Goal: Task Accomplishment & Management: Manage account settings

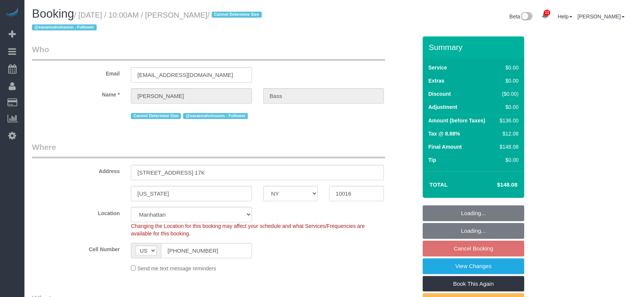
select select "NY"
select select "number:63"
select select "number:90"
select select "number:15"
select select "number:6"
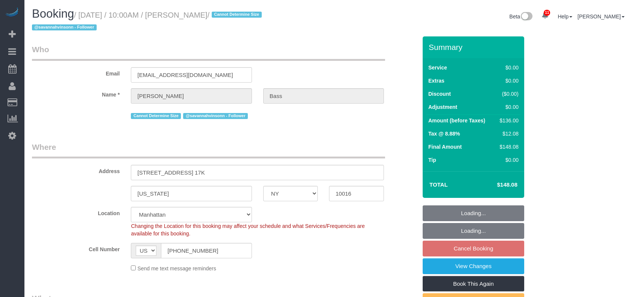
select select "spot60"
select select "1"
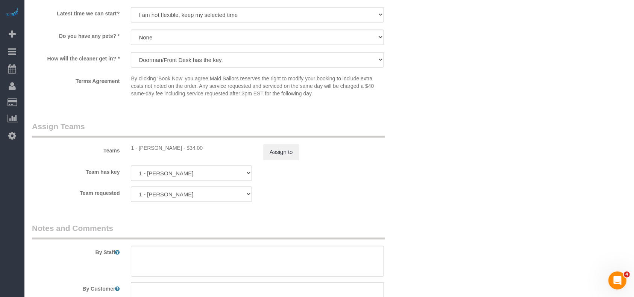
scroll to position [1002, 0]
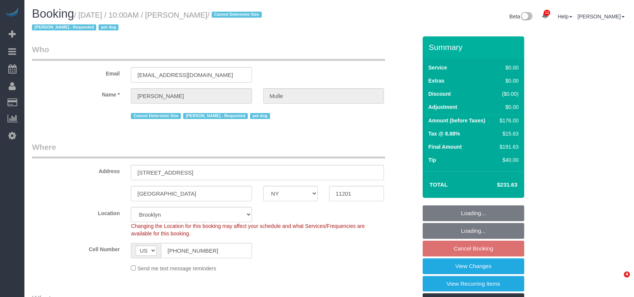
select select "NY"
select select "number:58"
select select "number:76"
select select "number:13"
select select "number:6"
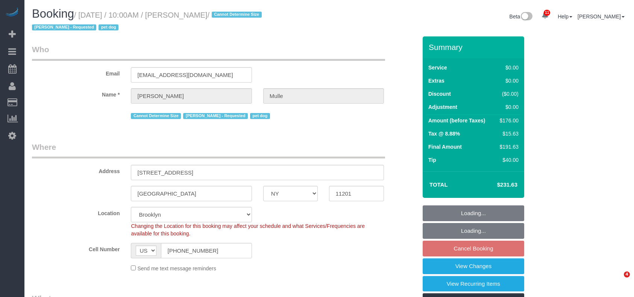
select select "spot61"
select select "2"
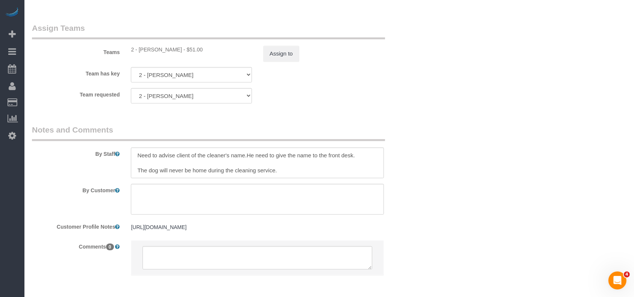
scroll to position [1032, 0]
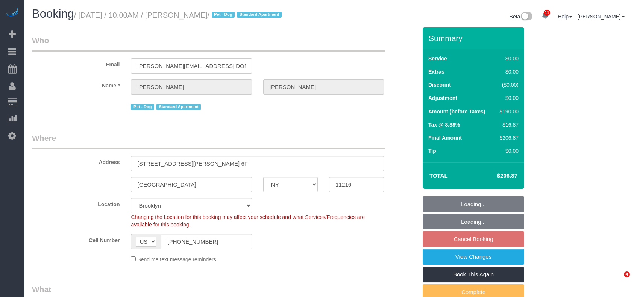
select select "NY"
select select "string:stripe-pm_1R8Vsv4VGloSiKo76KTWI8u4"
select select "number:57"
select select "number:90"
select select "number:13"
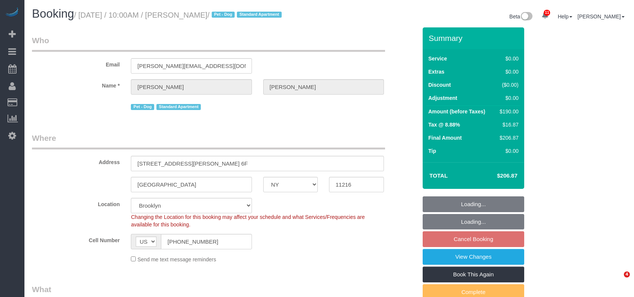
select select "number:5"
select select "2"
select select "spot61"
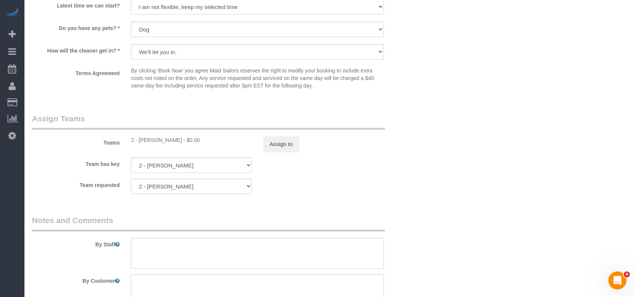
scroll to position [1002, 0]
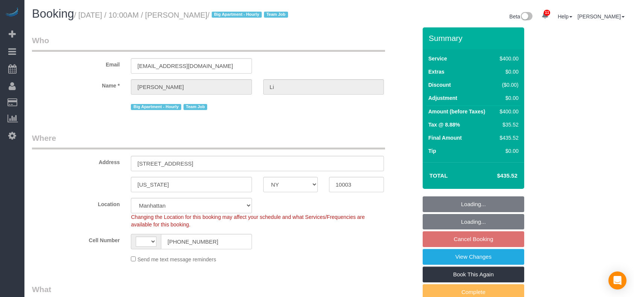
select select "NY"
select select "number:58"
select select "number:77"
select select "number:15"
select select "number:5"
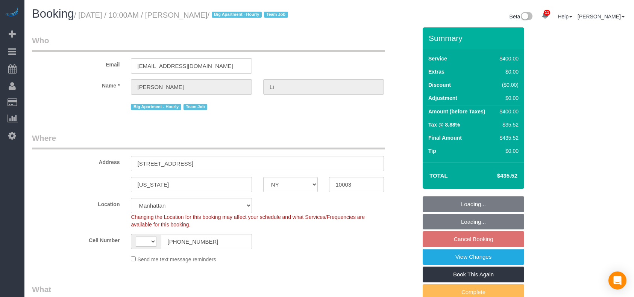
select select "object:1298"
select select "string:US"
select select "spot60"
select select "2"
select select "150"
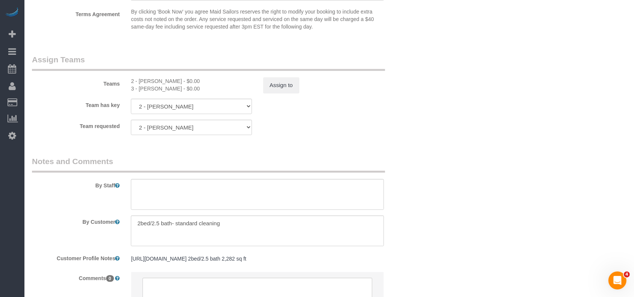
scroll to position [852, 0]
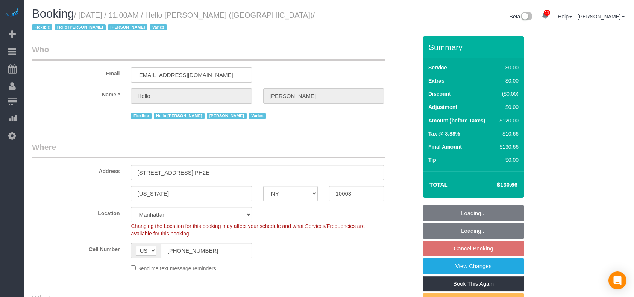
select select "NY"
select select "spot4"
select select "number:89"
select select "number:90"
select select "number:15"
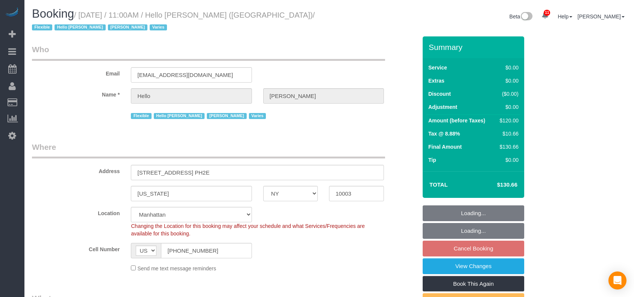
select select "number:6"
select select "number:21"
select select
select select "1"
select select "spot61"
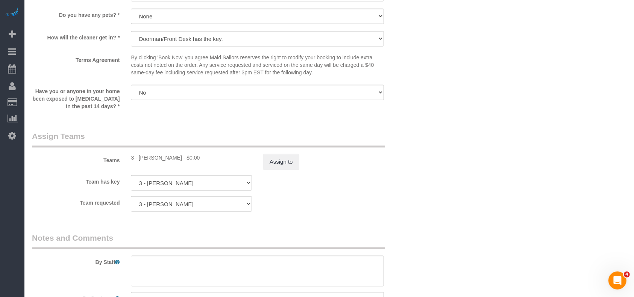
scroll to position [902, 0]
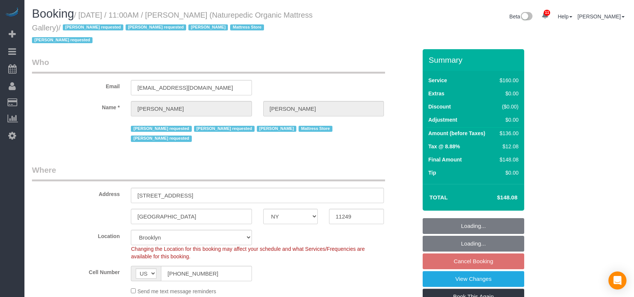
select select "NY"
select select "number:89"
select select "number:90"
select select "number:15"
select select "number:5"
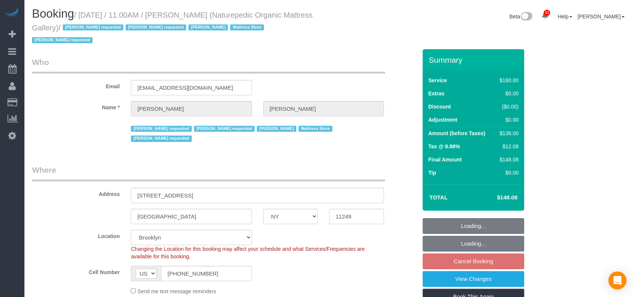
select select "spot4"
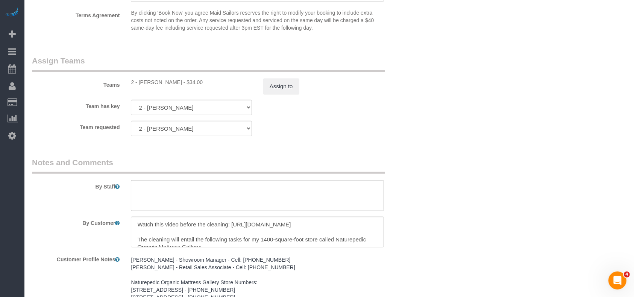
scroll to position [902, 0]
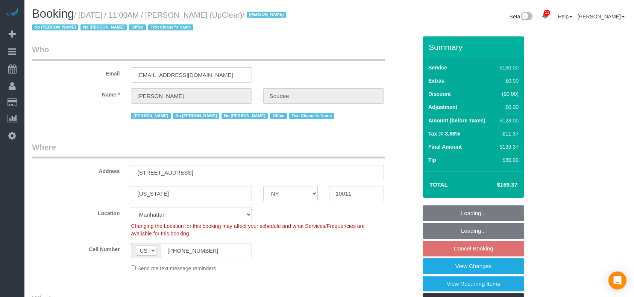
select select "NY"
select select "spot4"
select select "number:89"
select select "number:90"
select select "number:15"
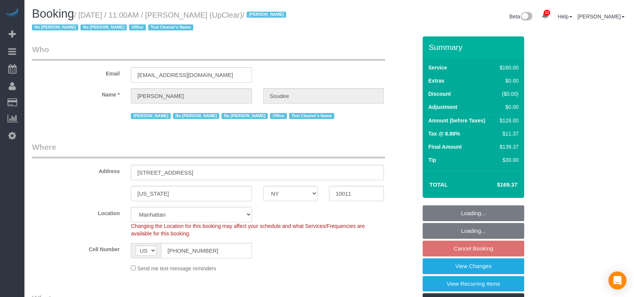
select select "number:5"
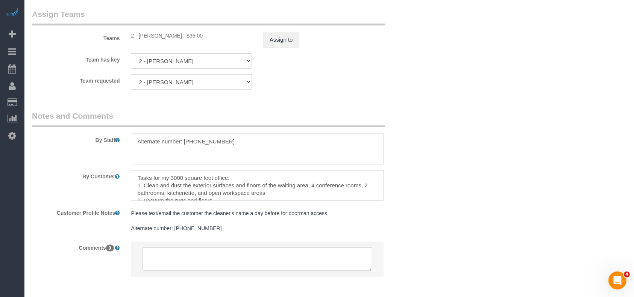
scroll to position [889, 0]
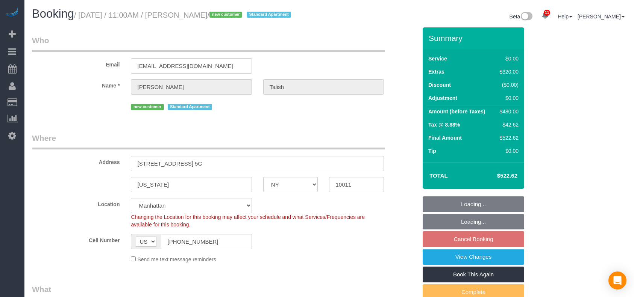
select select "NY"
select select "spot4"
select select "number:89"
select select "number:90"
select select "number:15"
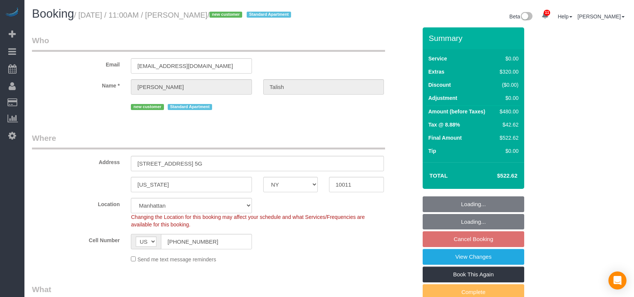
select select "number:5"
select select
select select "1"
select select "spot61"
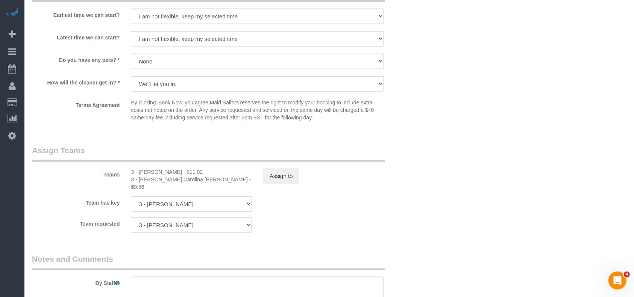
scroll to position [952, 0]
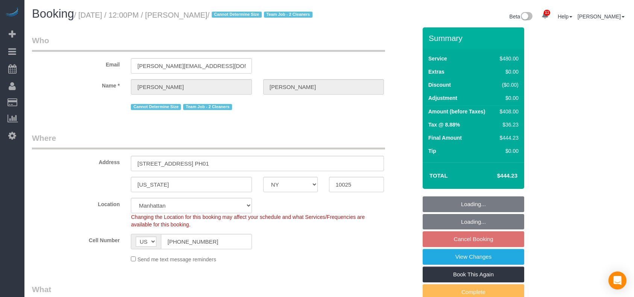
select select "NY"
select select "2"
select select "180"
select select "spot5"
select select "number:57"
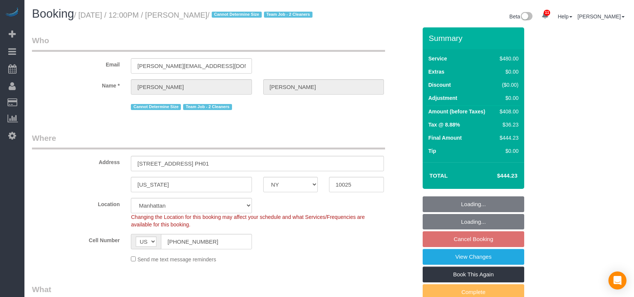
select select "number:71"
select select "number:15"
select select "number:5"
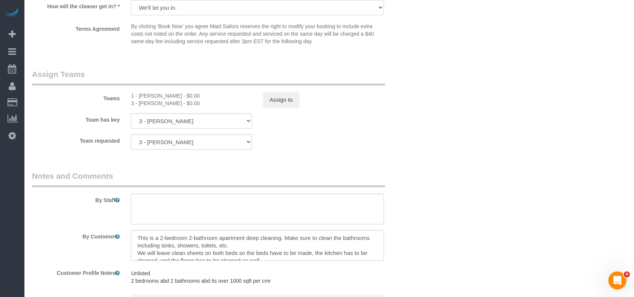
scroll to position [852, 0]
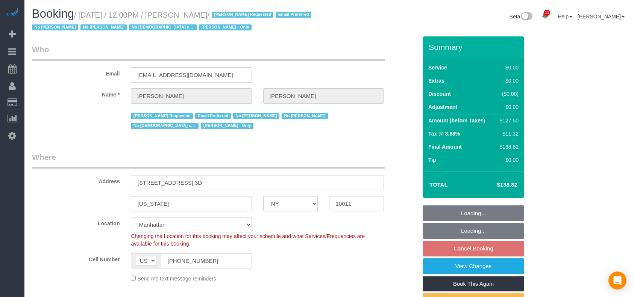
select select "NY"
select select "spot5"
select select "number:89"
select select "number:90"
select select "number:15"
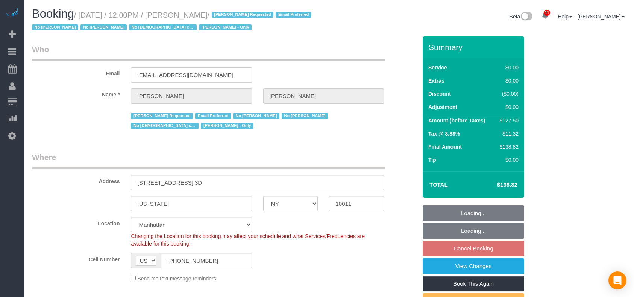
select select "number:5"
select select "number:21"
select select "1"
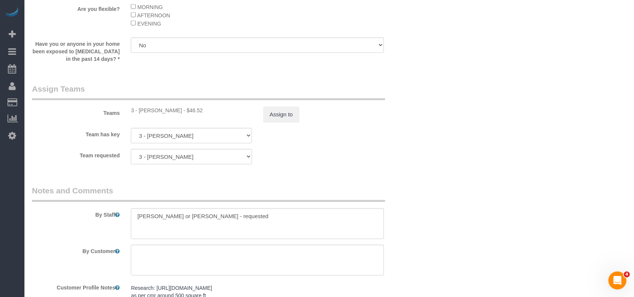
scroll to position [1103, 0]
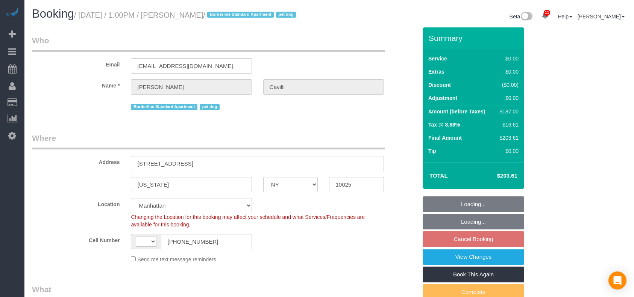
select select "NY"
select select "number:89"
select select "number:90"
select select "number:13"
select select "number:5"
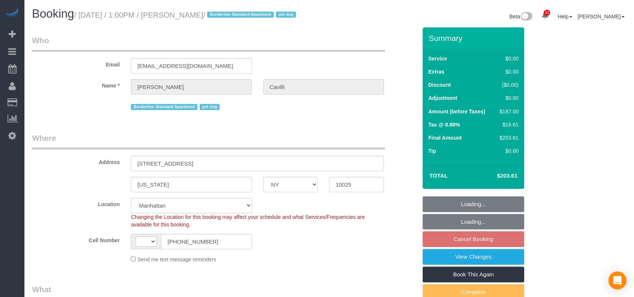
select select "string:[GEOGRAPHIC_DATA]"
select select "spot63"
select select "object:1295"
select select "2"
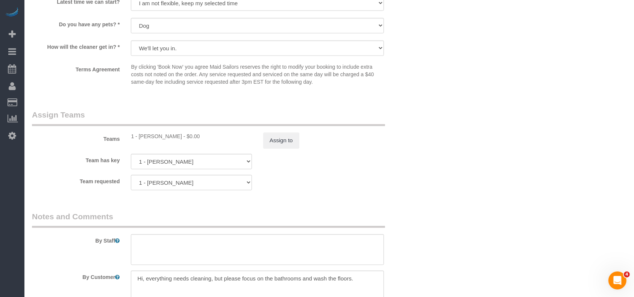
scroll to position [902, 0]
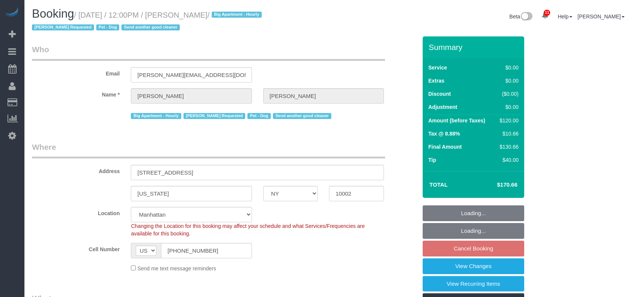
select select "NY"
select select "spot5"
select select "number:59"
select select "number:75"
select select "number:13"
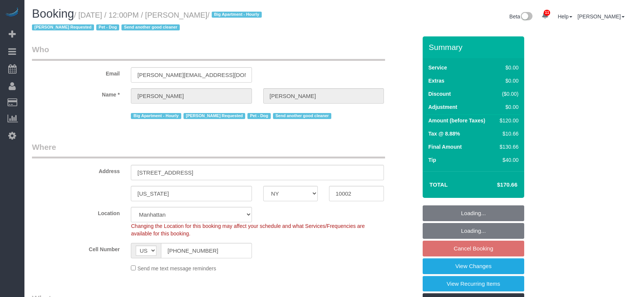
select select "number:5"
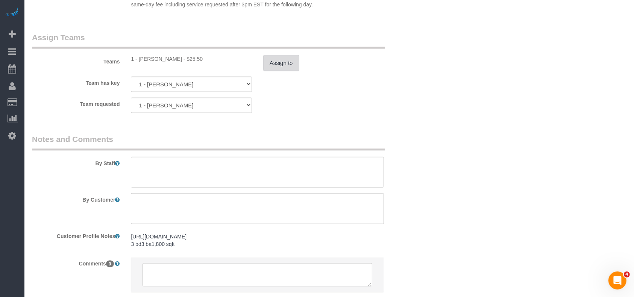
scroll to position [1026, 0]
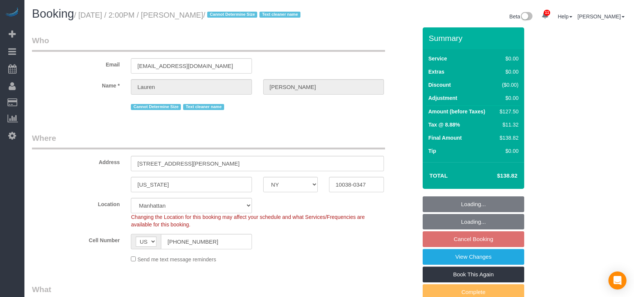
select select "NY"
select select "number:89"
select select "number:90"
select select "number:15"
select select "number:5"
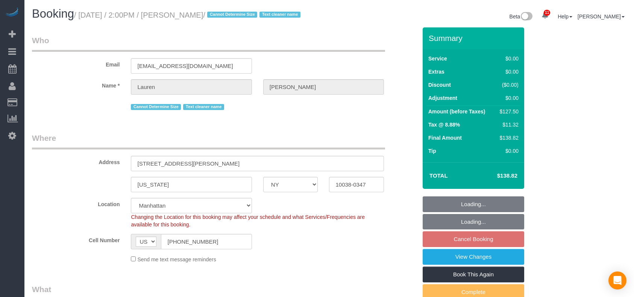
select select "spot64"
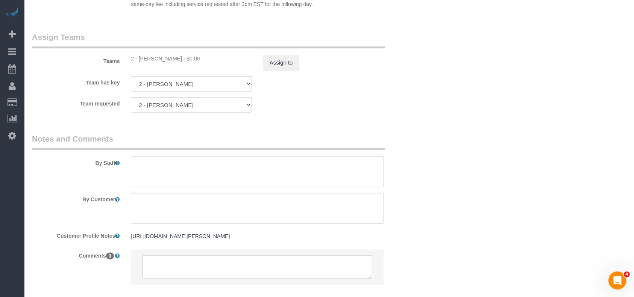
scroll to position [1025, 0]
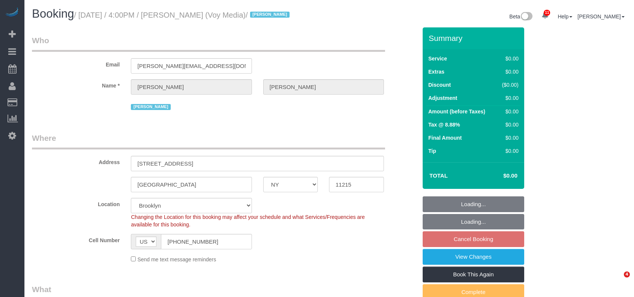
select select "NY"
select select "spot9"
select select "number:89"
select select "number:90"
select select "number:15"
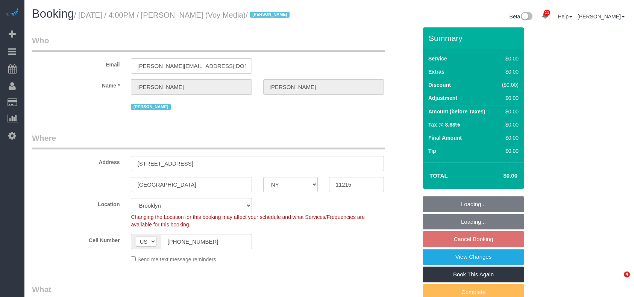
select select "number:5"
select select "number:21"
select select "120"
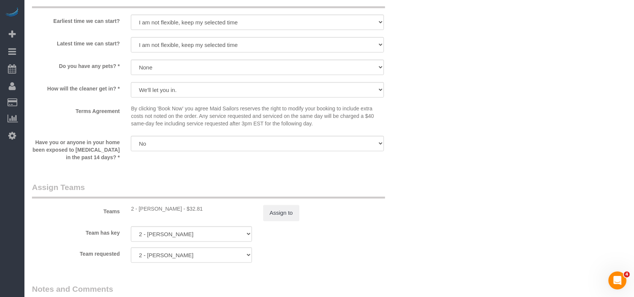
scroll to position [802, 0]
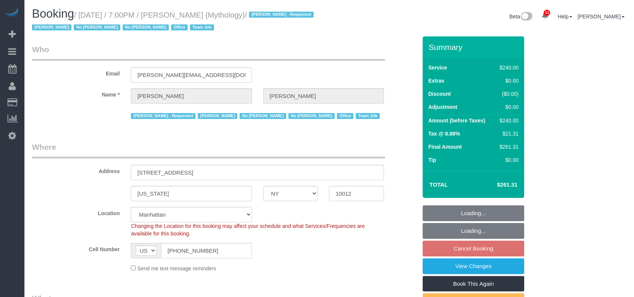
select select "NY"
select select "spot12"
select select "number:89"
select select "number:90"
select select "number:15"
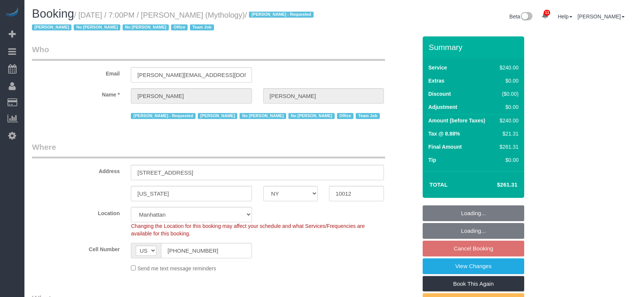
select select "number:7"
select select "object:1317"
select select
select select "2"
select select "120"
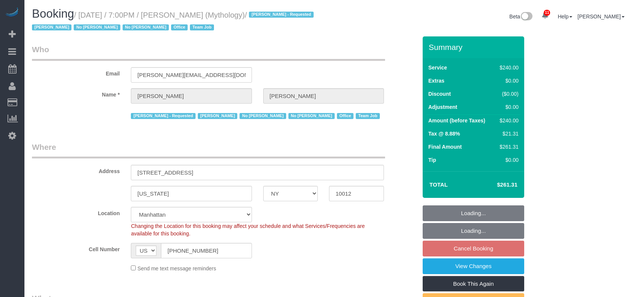
select select "spot69"
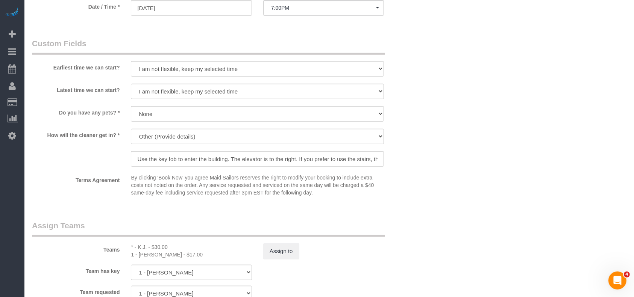
scroll to position [702, 0]
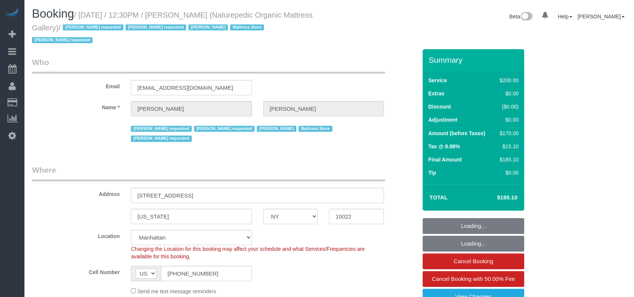
select select "NY"
select select "150"
select select "NY"
select select "150"
select select "number:89"
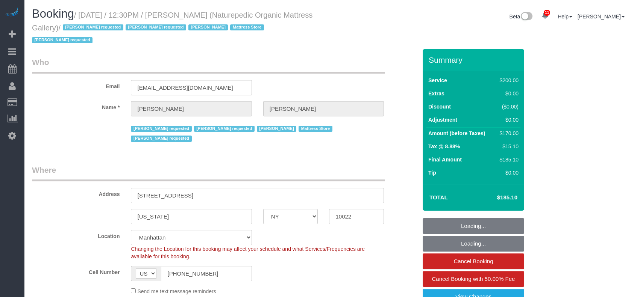
select select "number:90"
select select "number:15"
select select "number:5"
select select "number:21"
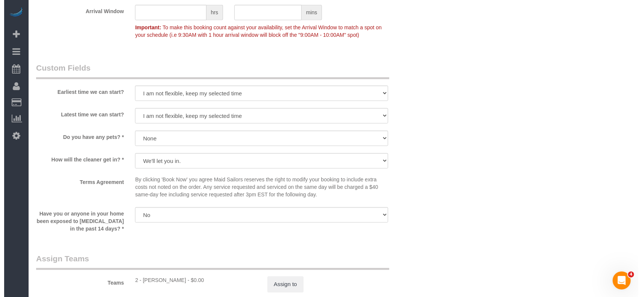
scroll to position [852, 0]
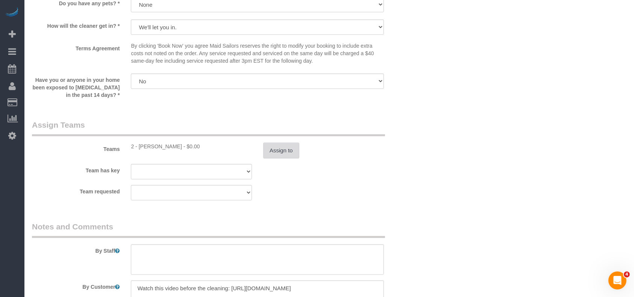
click at [285, 143] on button "Assign to" at bounding box center [281, 151] width 36 height 16
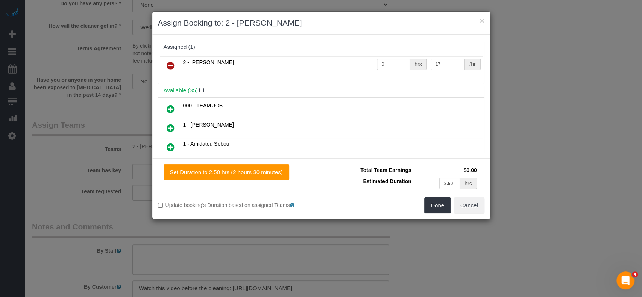
click at [168, 64] on icon at bounding box center [171, 65] width 8 height 9
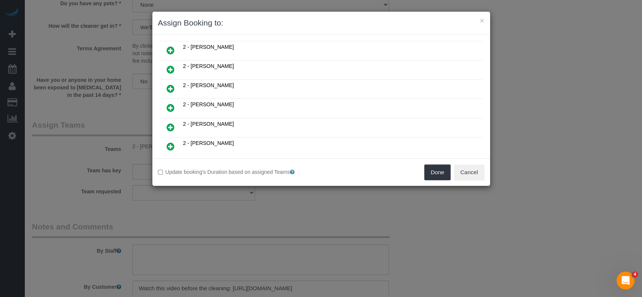
scroll to position [250, 0]
click at [167, 105] on icon at bounding box center [171, 109] width 8 height 9
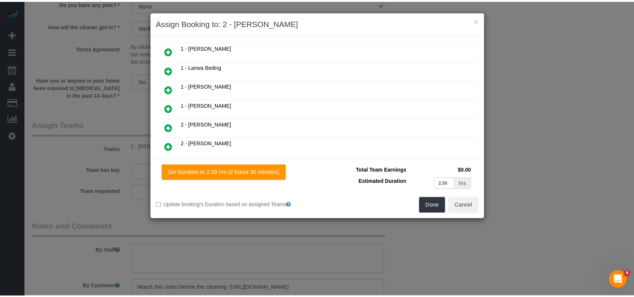
scroll to position [268, 0]
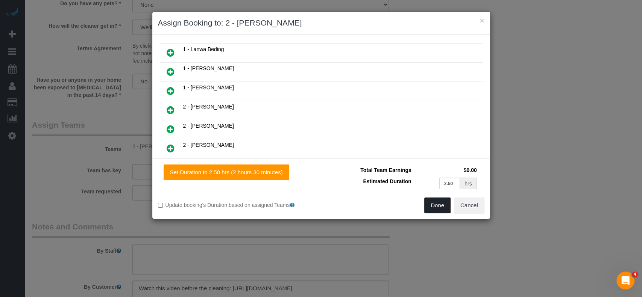
click at [438, 203] on button "Done" at bounding box center [437, 206] width 26 height 16
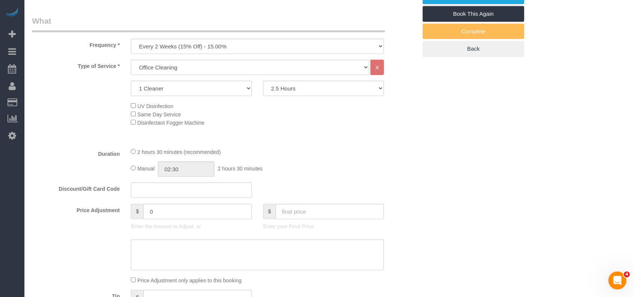
scroll to position [0, 0]
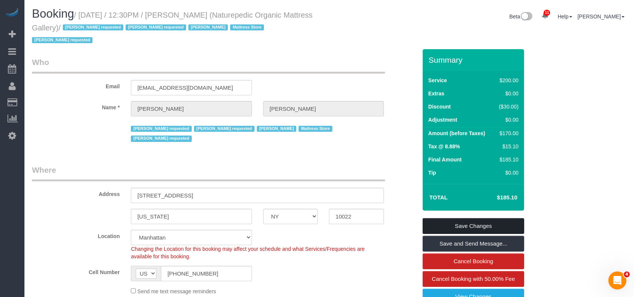
click at [488, 218] on link "Save Changes" at bounding box center [474, 226] width 102 height 16
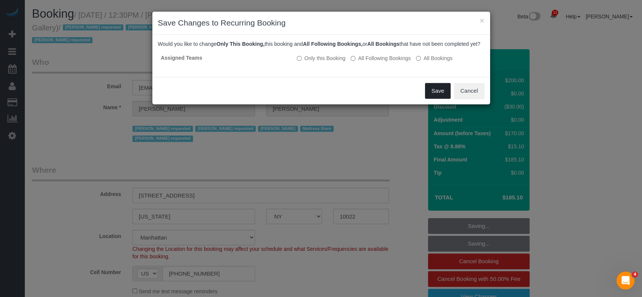
click at [439, 98] on button "Save" at bounding box center [438, 91] width 26 height 16
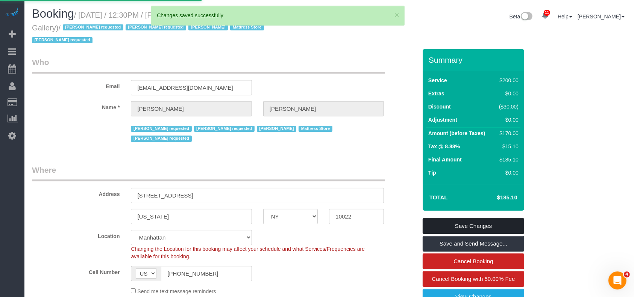
scroll to position [132, 0]
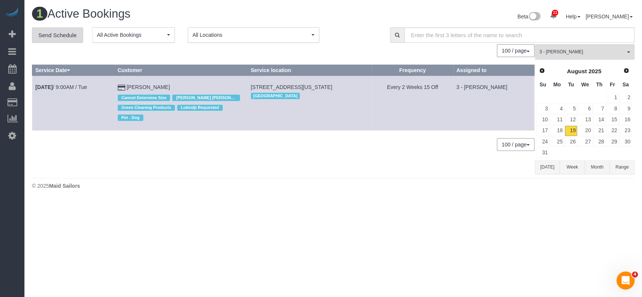
click at [66, 35] on link "Send Schedule" at bounding box center [57, 35] width 51 height 16
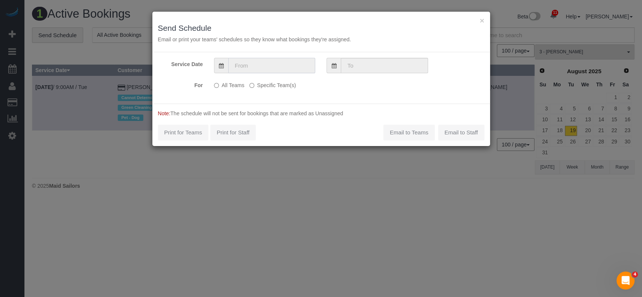
click at [258, 63] on input "text" at bounding box center [271, 65] width 87 height 15
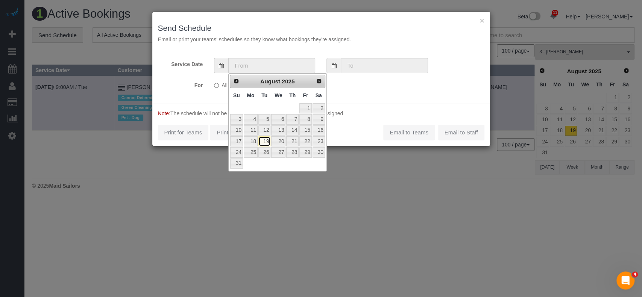
click at [266, 140] on link "19" at bounding box center [264, 141] width 12 height 10
type input "[DATE]"
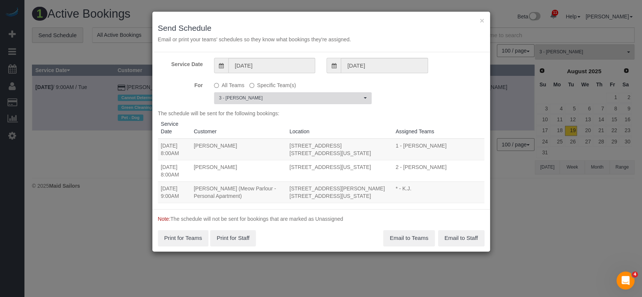
click at [350, 102] on button "3 - [PERSON_NAME] Choose Team(s)" at bounding box center [293, 98] width 158 height 12
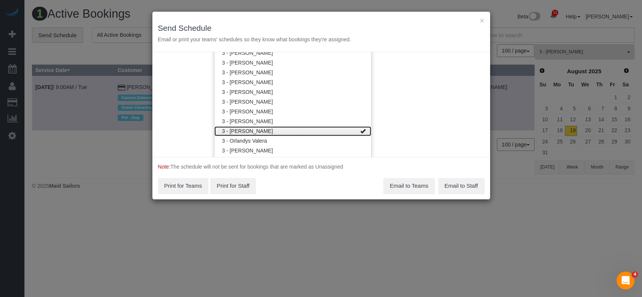
click at [344, 127] on link "3 - [PERSON_NAME]" at bounding box center [292, 131] width 157 height 10
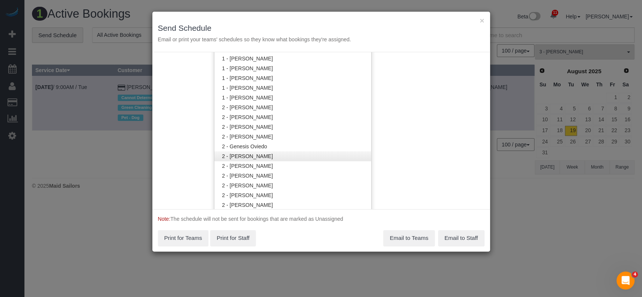
scroll to position [415, 0]
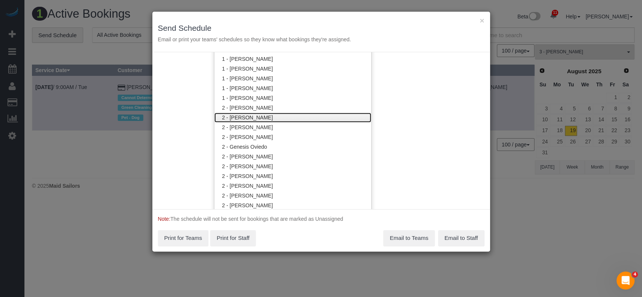
click at [262, 116] on link "2 - [PERSON_NAME]" at bounding box center [292, 118] width 157 height 10
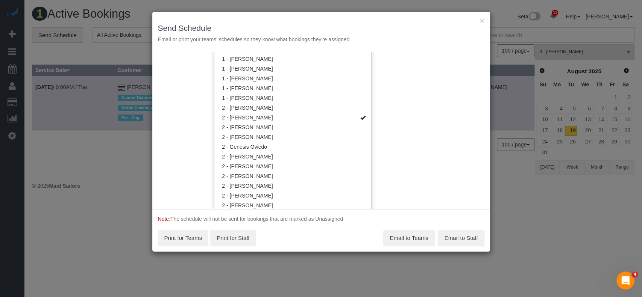
click at [423, 96] on div "Service Date [DATE] [DATE] For All Teams Specific Team(s) 2 - [PERSON_NAME] Cho…" at bounding box center [321, 130] width 338 height 157
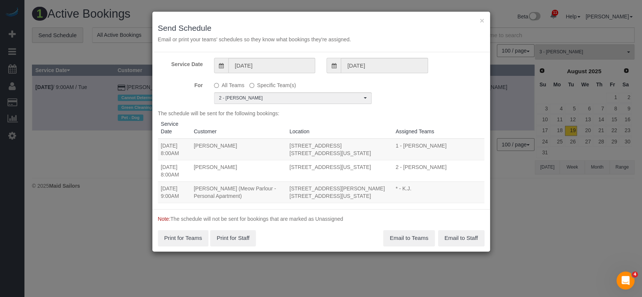
scroll to position [0, 0]
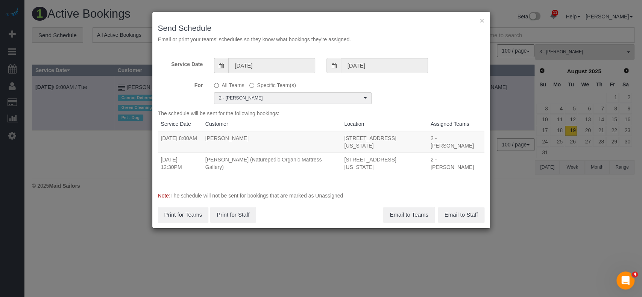
drag, startPoint x: 162, startPoint y: 137, endPoint x: 368, endPoint y: 165, distance: 208.0
click at [368, 165] on tbody "[DATE] 8:00AM [PERSON_NAME] [STREET_ADDRESS][US_STATE] 2 - [PERSON_NAME] Unassi…" at bounding box center [321, 152] width 326 height 43
copy tbody "[DATE] 8:00AM [PERSON_NAME] [STREET_ADDRESS][US_STATE] 2 - [PERSON_NAME] Unassi…"
click at [412, 215] on button "Email to Teams" at bounding box center [408, 215] width 51 height 16
